Goal: Task Accomplishment & Management: Manage account settings

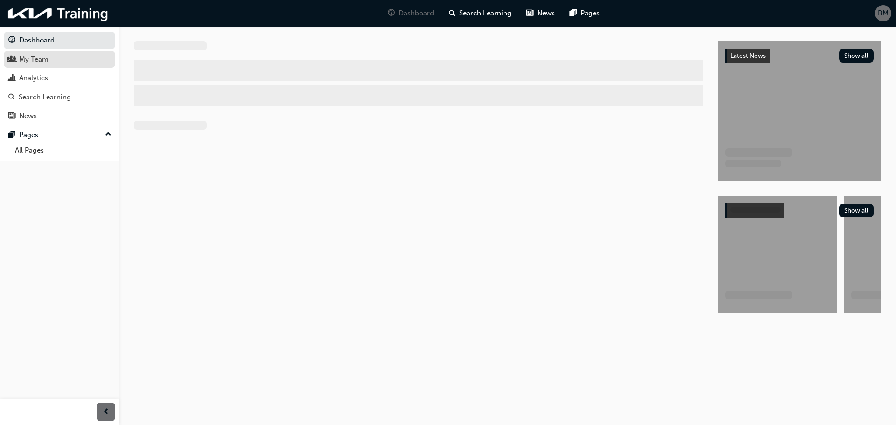
click at [30, 59] on div "My Team" at bounding box center [33, 59] width 29 height 11
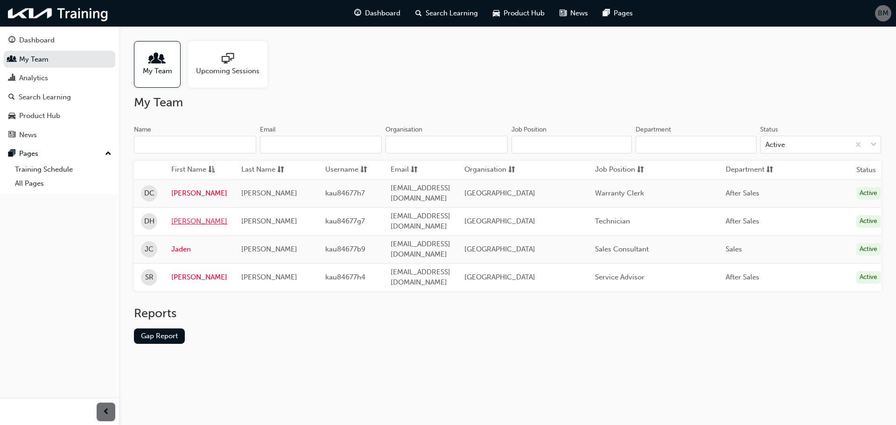
click at [180, 216] on link "[PERSON_NAME]" at bounding box center [199, 221] width 56 height 11
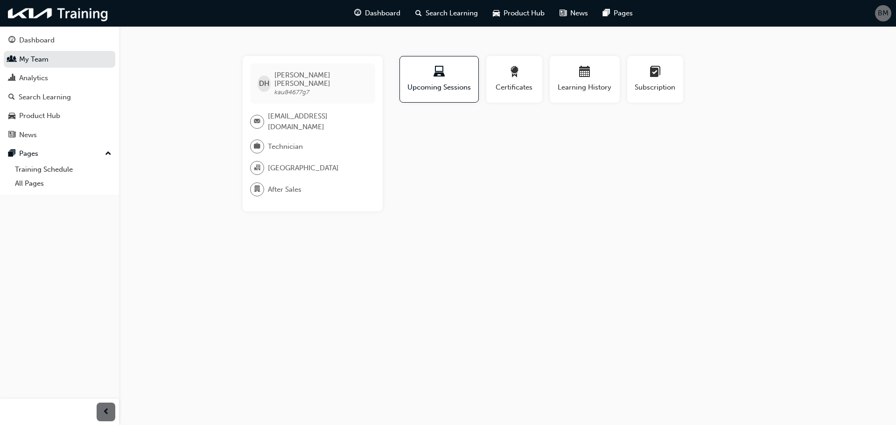
click at [408, 261] on div "DH [PERSON_NAME] kau84677g7 [EMAIL_ADDRESS][DOMAIN_NAME] Technician [GEOGRAPHIC…" at bounding box center [448, 212] width 896 height 425
click at [621, 300] on div "DH [PERSON_NAME] kau84677g7 [EMAIL_ADDRESS][DOMAIN_NAME] Technician [GEOGRAPHIC…" at bounding box center [448, 212] width 896 height 425
click at [511, 84] on span "Certificates" at bounding box center [514, 87] width 42 height 11
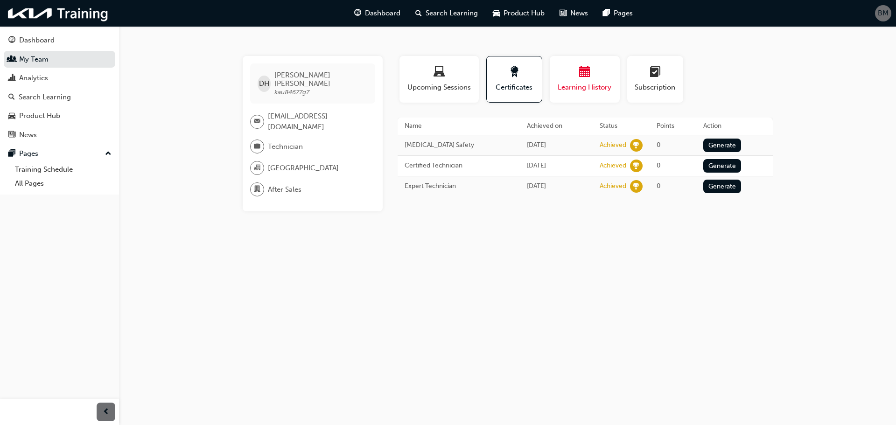
click at [587, 80] on div "Learning History" at bounding box center [585, 79] width 56 height 27
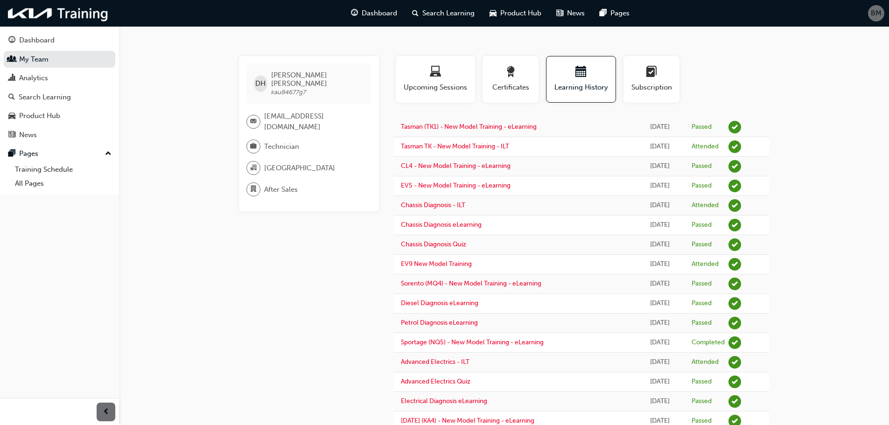
click at [300, 349] on div "DH [PERSON_NAME] kau84677g7 [EMAIL_ADDRESS][DOMAIN_NAME] Technician [GEOGRAPHIC…" at bounding box center [316, 361] width 155 height 610
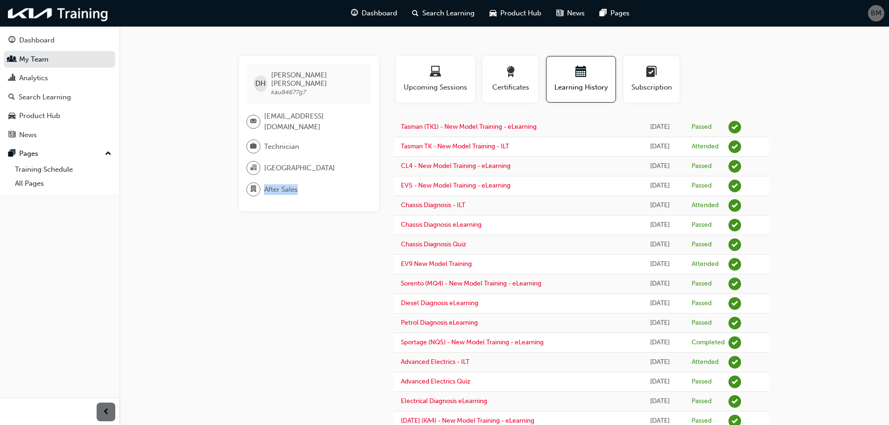
click at [300, 349] on div "DH [PERSON_NAME] kau84677g7 [EMAIL_ADDRESS][DOMAIN_NAME] Technician [GEOGRAPHIC…" at bounding box center [316, 361] width 155 height 610
drag, startPoint x: 300, startPoint y: 349, endPoint x: 760, endPoint y: 60, distance: 544.1
click at [760, 60] on div "Profile Upcoming Sessions Certificates Learning History Subscription" at bounding box center [581, 83] width 394 height 54
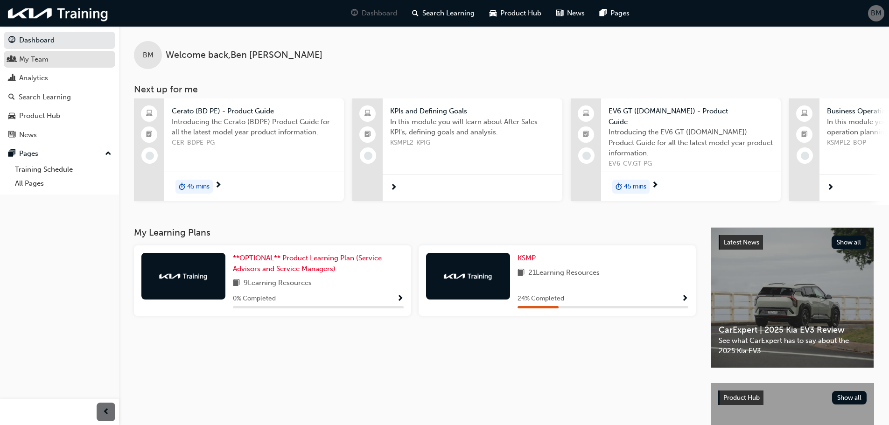
click at [32, 61] on div "My Team" at bounding box center [33, 59] width 29 height 11
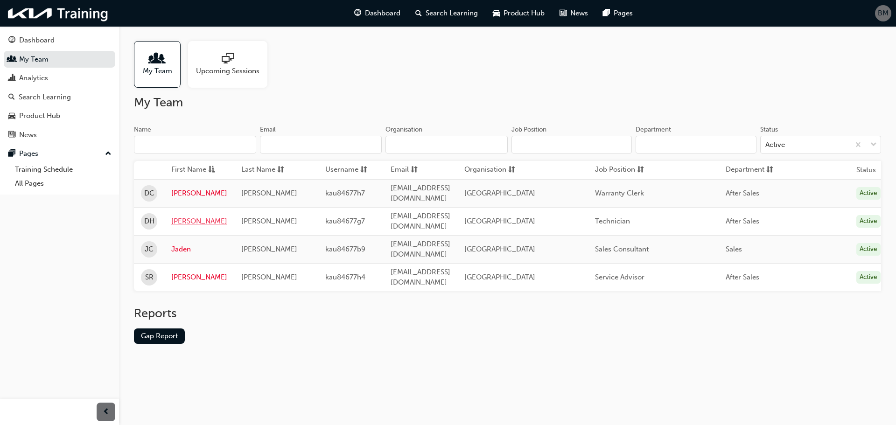
click at [182, 216] on link "[PERSON_NAME]" at bounding box center [199, 221] width 56 height 11
